Goal: Navigation & Orientation: Find specific page/section

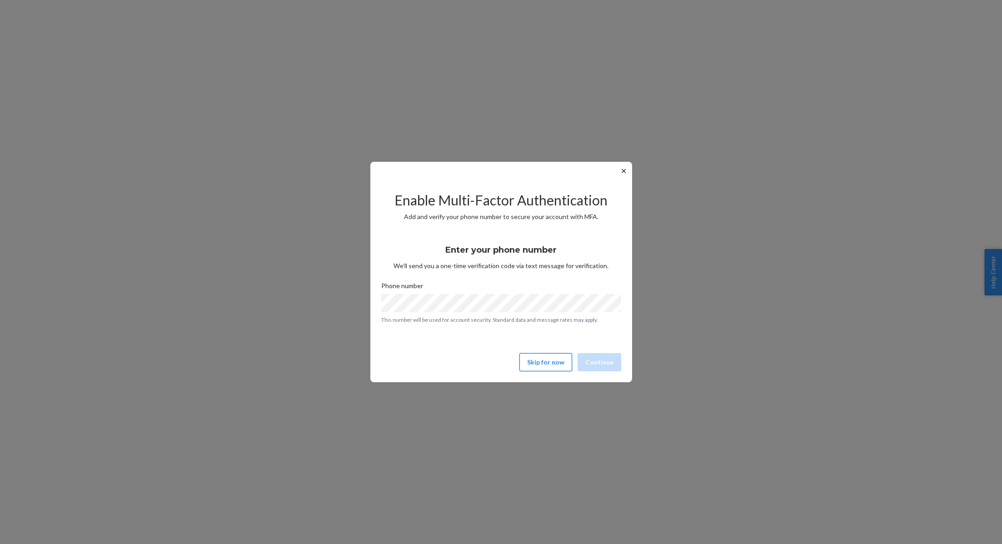
click at [533, 363] on button "Skip for now" at bounding box center [545, 362] width 53 height 18
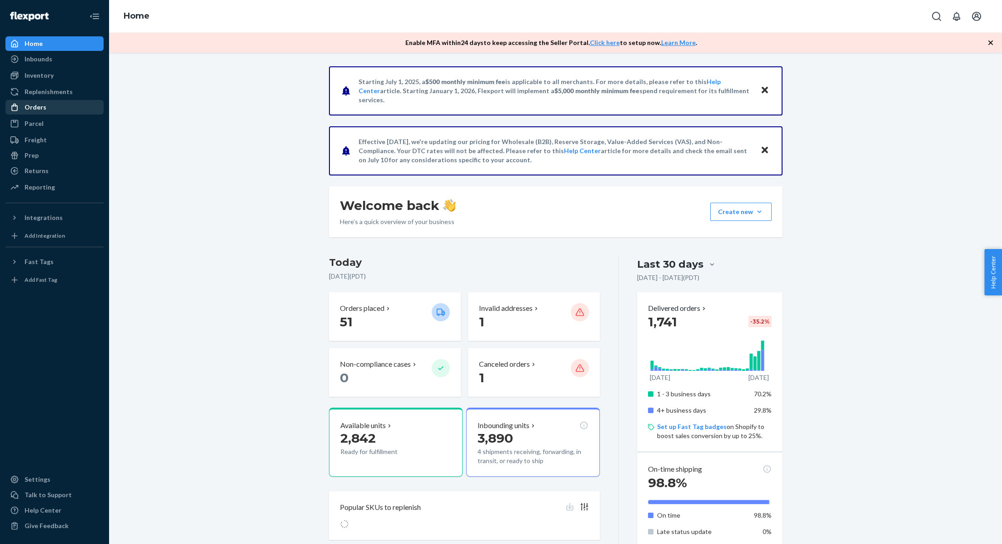
click at [53, 106] on div "Orders" at bounding box center [54, 107] width 96 height 13
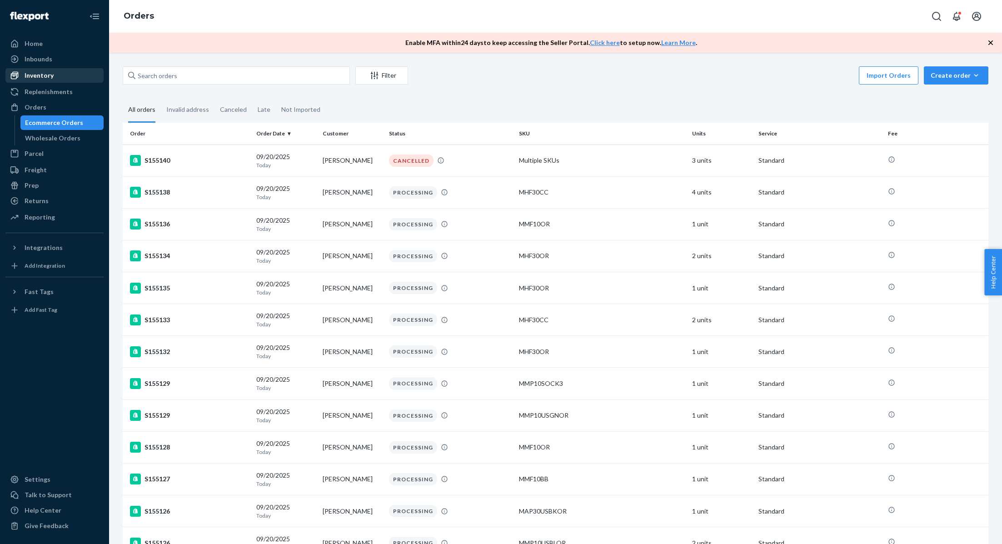
click at [45, 75] on div "Inventory" at bounding box center [39, 75] width 29 height 9
